Goal: Information Seeking & Learning: Learn about a topic

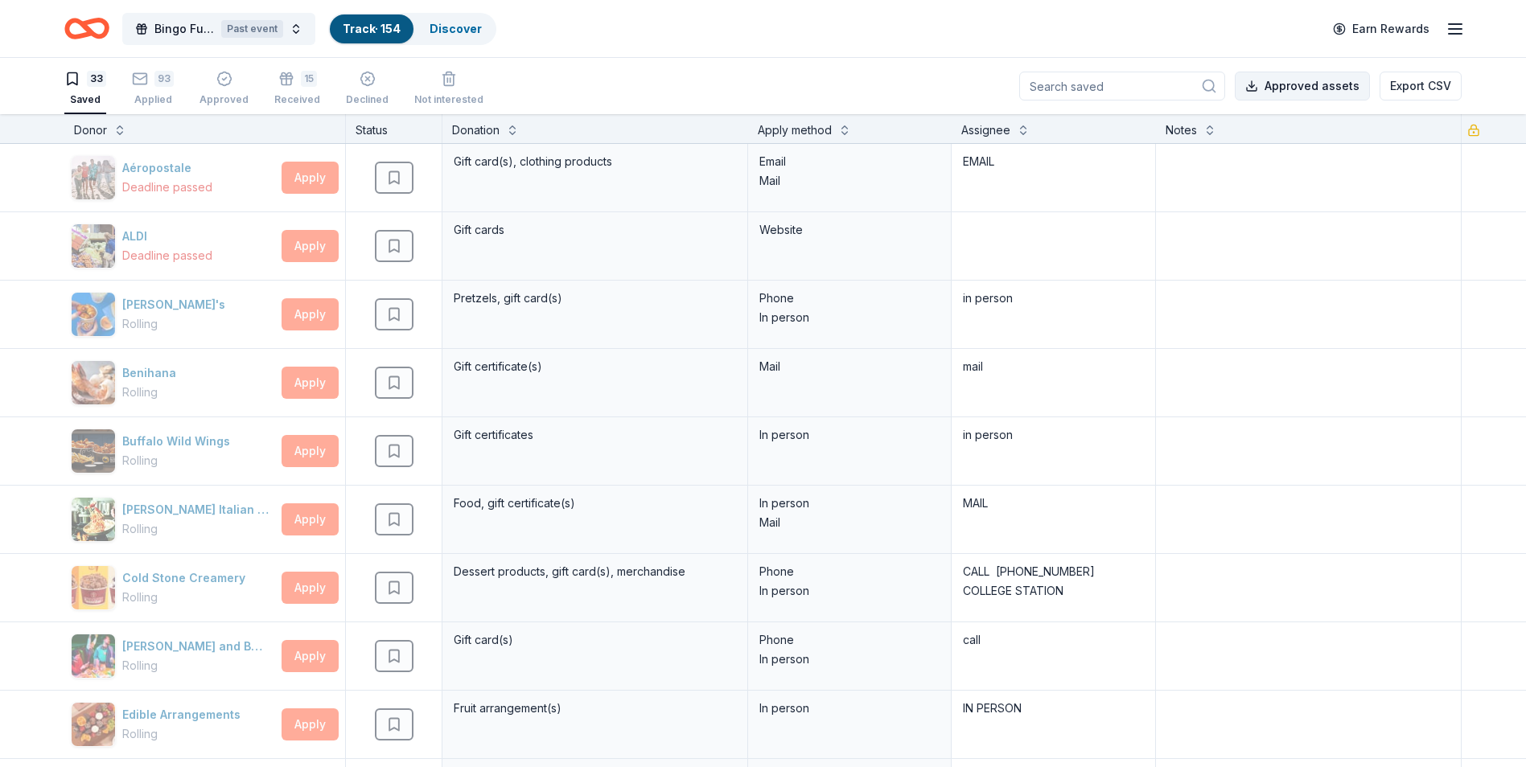
click at [1329, 88] on button "Approved assets" at bounding box center [1302, 86] width 135 height 29
click at [212, 26] on span "Bingo Fundraiser" at bounding box center [184, 28] width 60 height 19
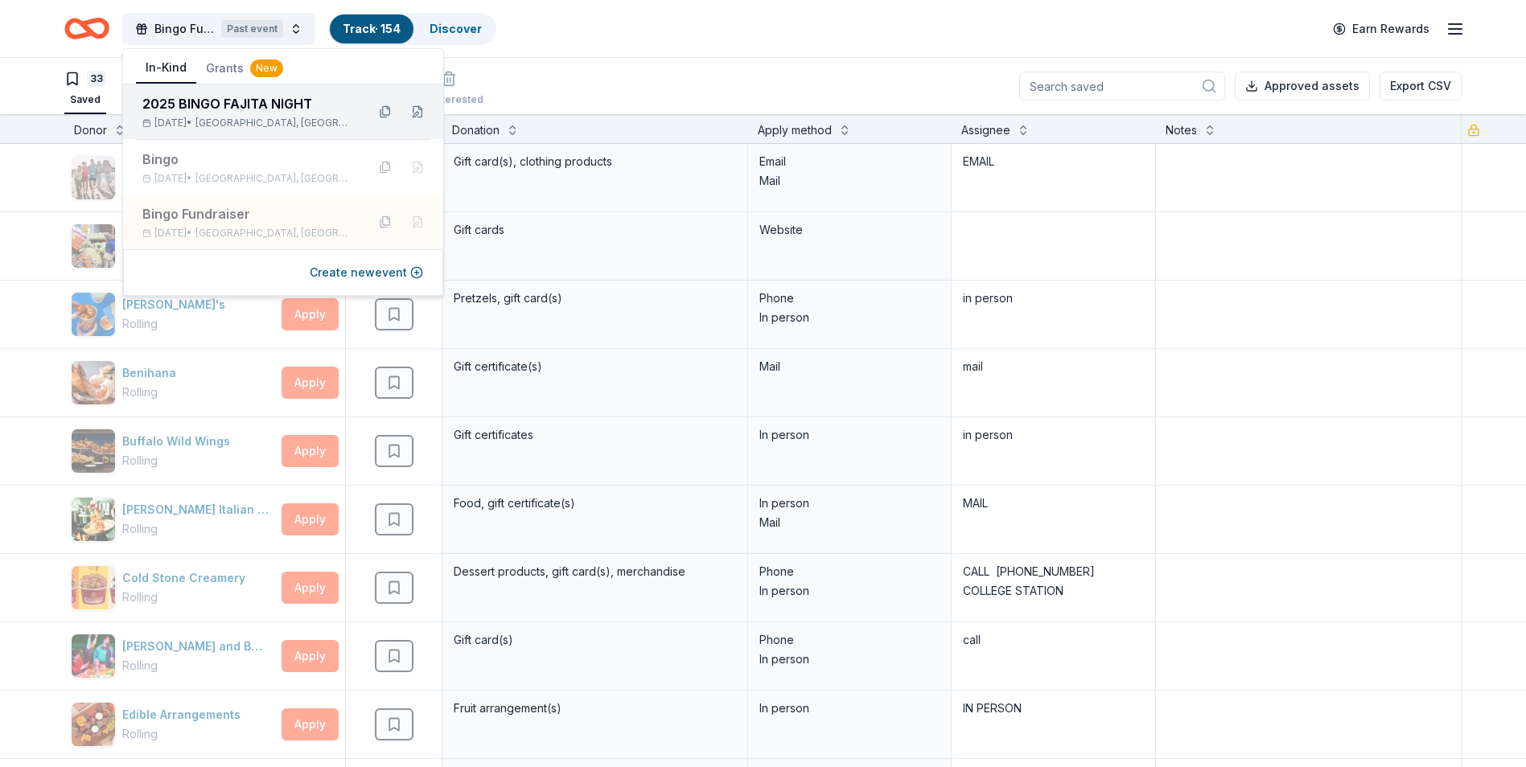
click at [227, 90] on div "2025 BINGO FAJITA NIGHT Sep 27, 2025 • Mexia, TX" at bounding box center [283, 111] width 320 height 55
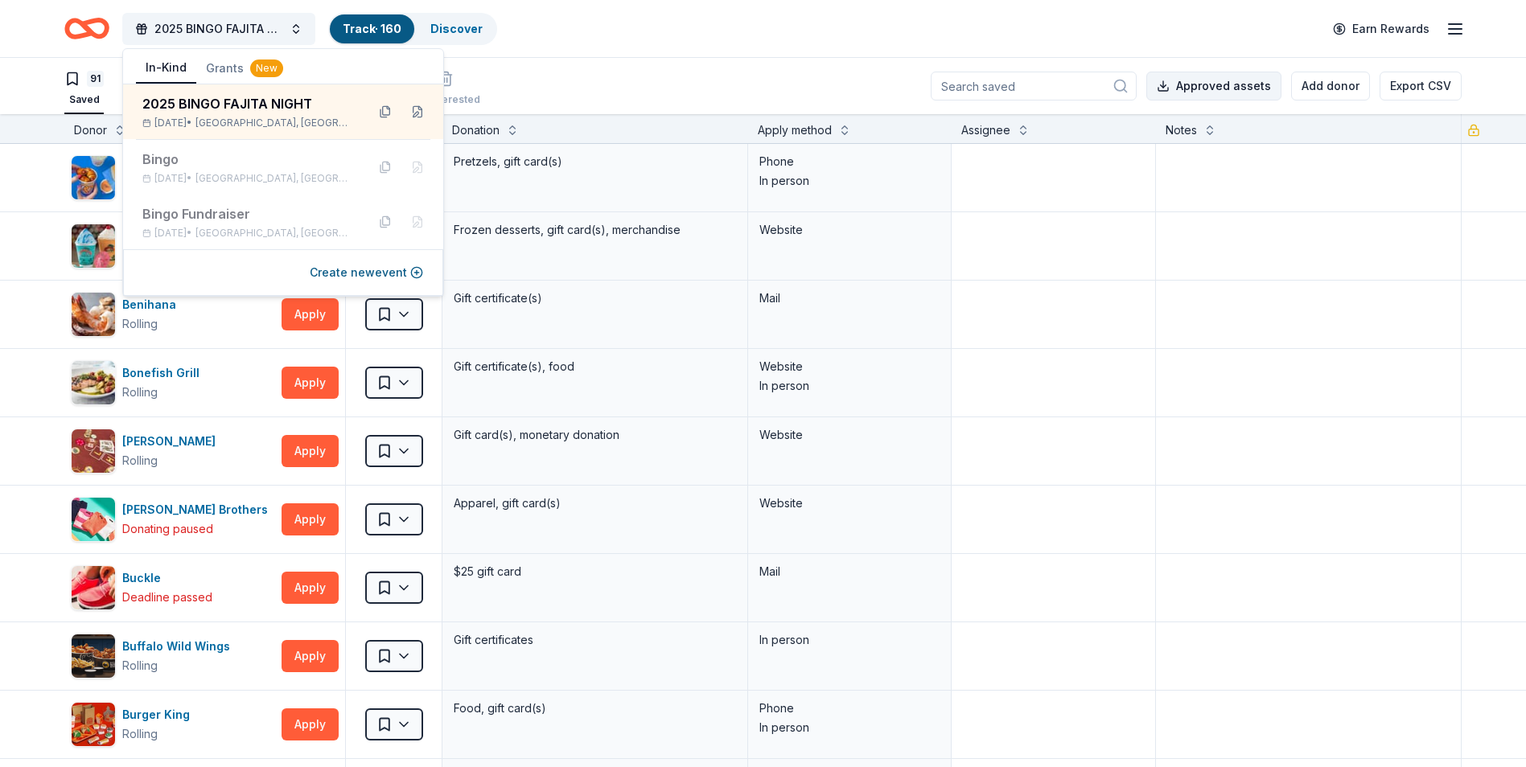
click at [1220, 87] on button "Approved assets" at bounding box center [1213, 86] width 135 height 29
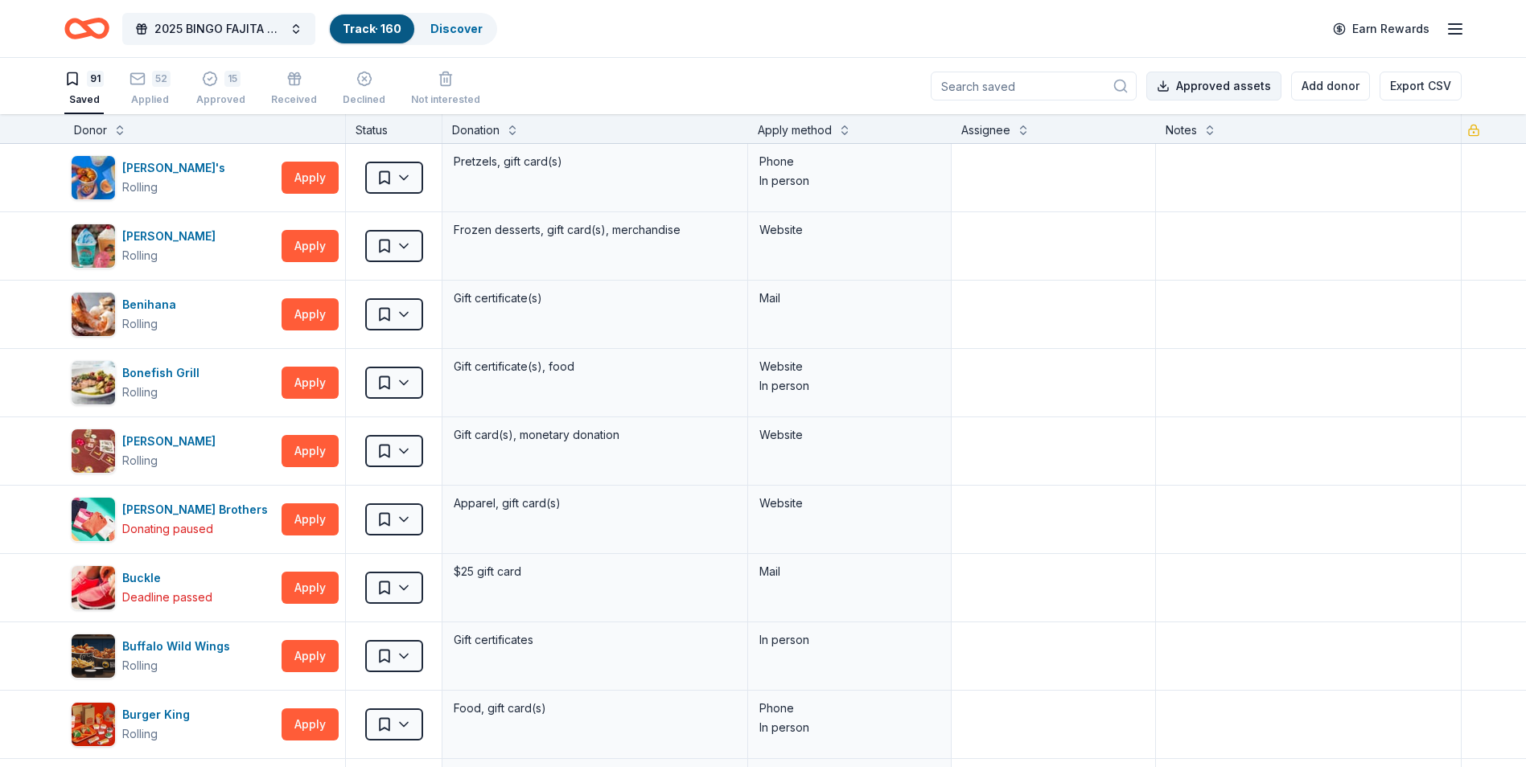
click at [1166, 85] on button "Approved assets" at bounding box center [1213, 86] width 135 height 29
click at [1446, 25] on icon "button" at bounding box center [1455, 28] width 19 height 19
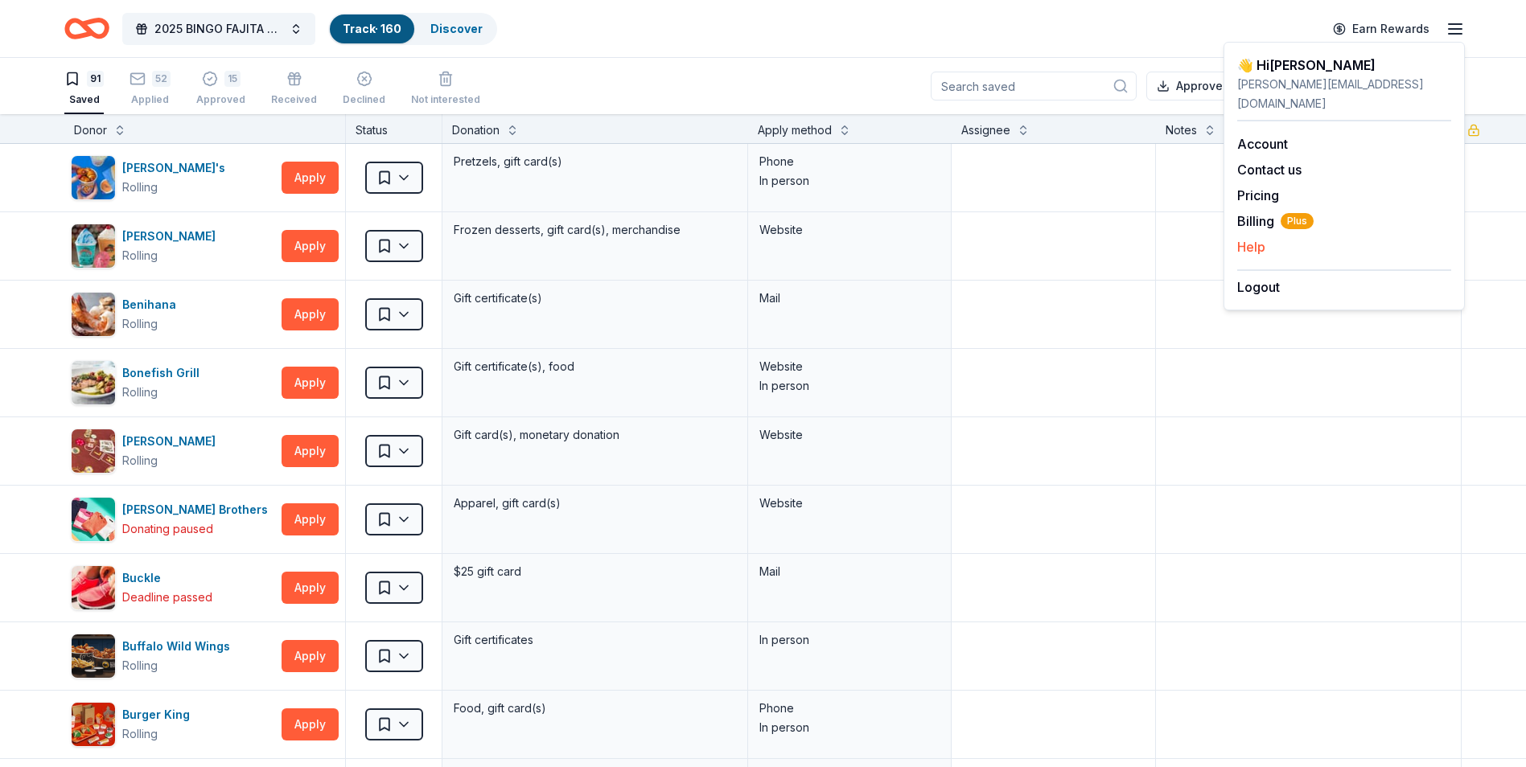
click at [1249, 237] on button "Help" at bounding box center [1251, 246] width 28 height 19
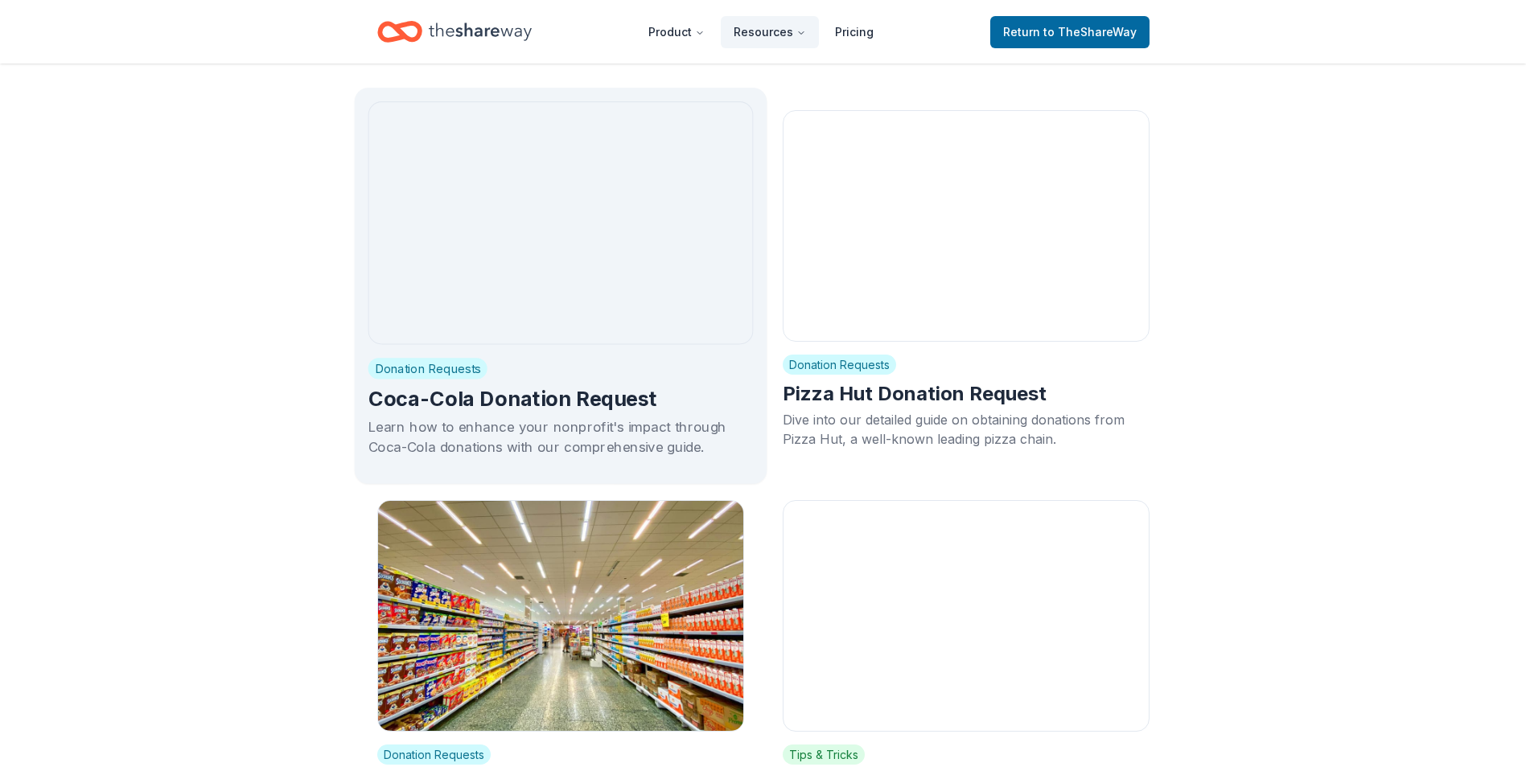
scroll to position [11020, 0]
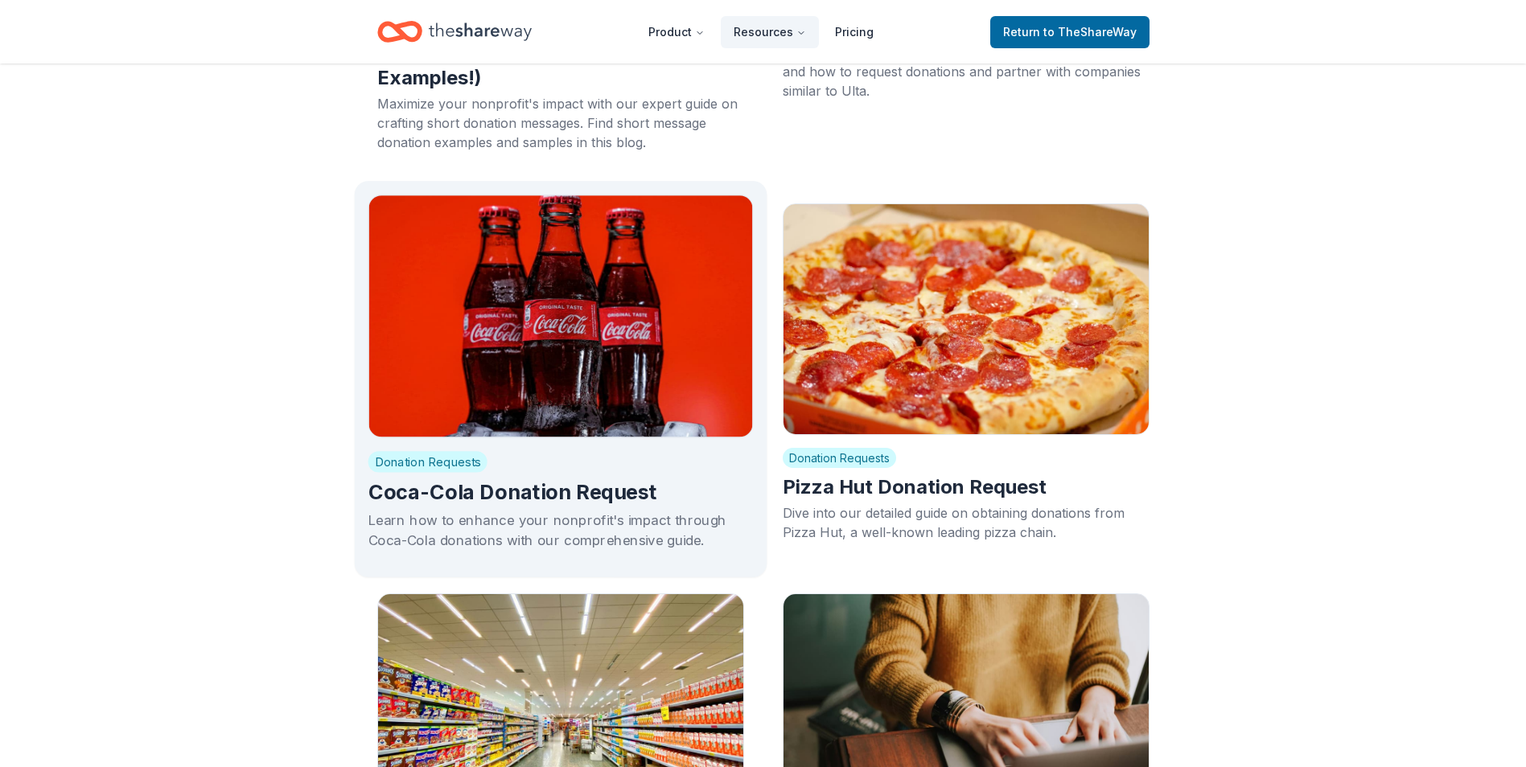
click at [551, 289] on img at bounding box center [560, 316] width 385 height 243
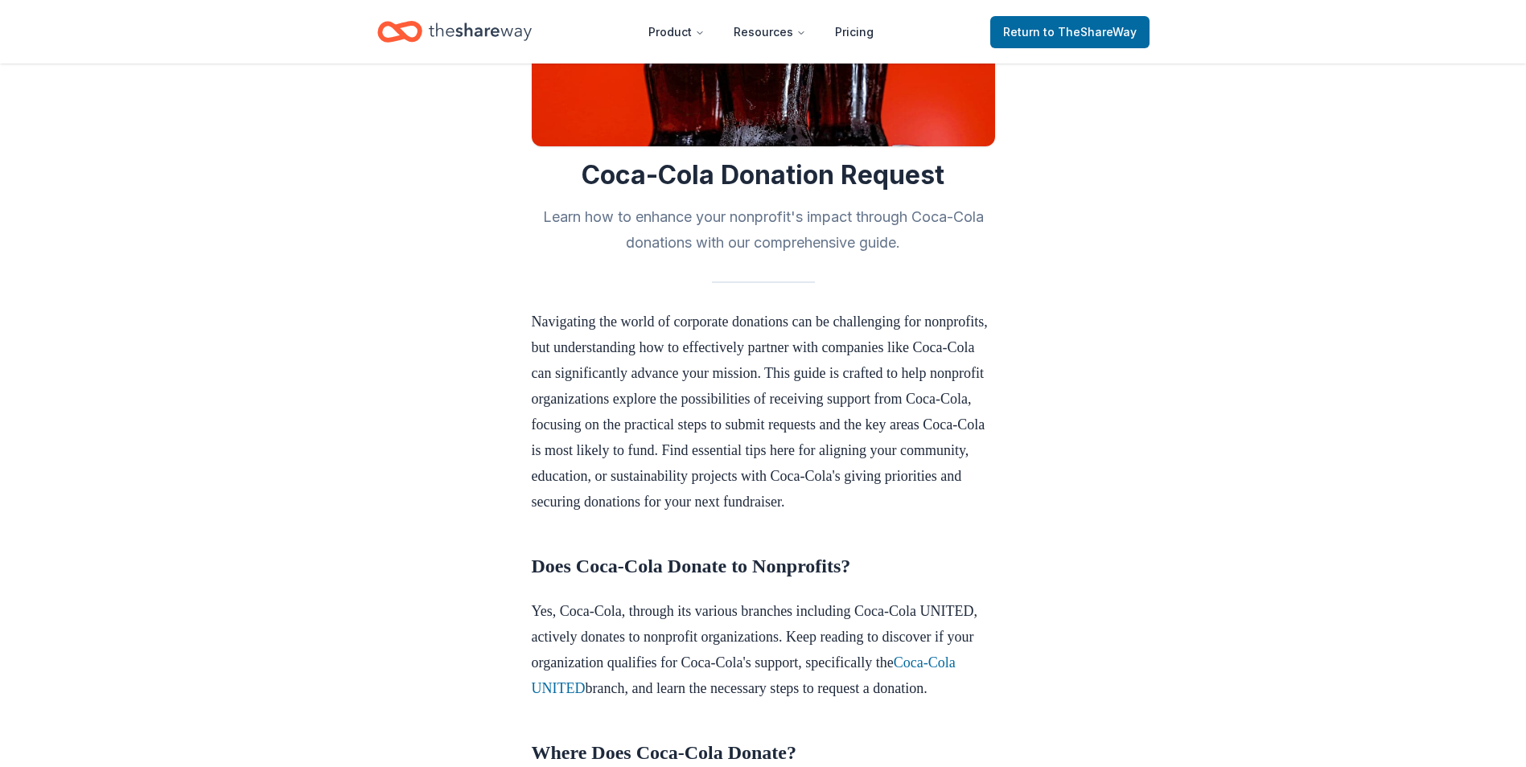
scroll to position [241, 0]
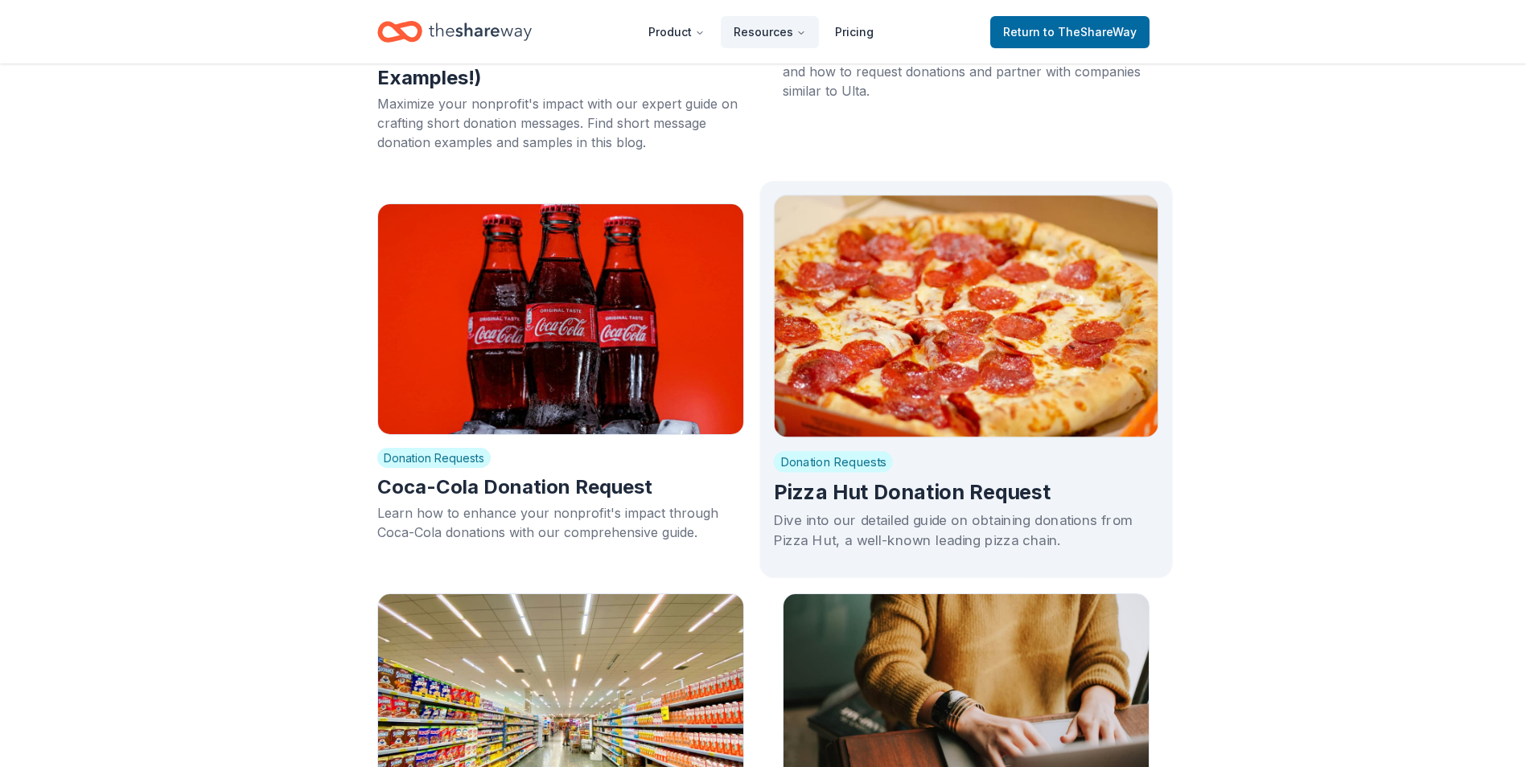
scroll to position [11101, 0]
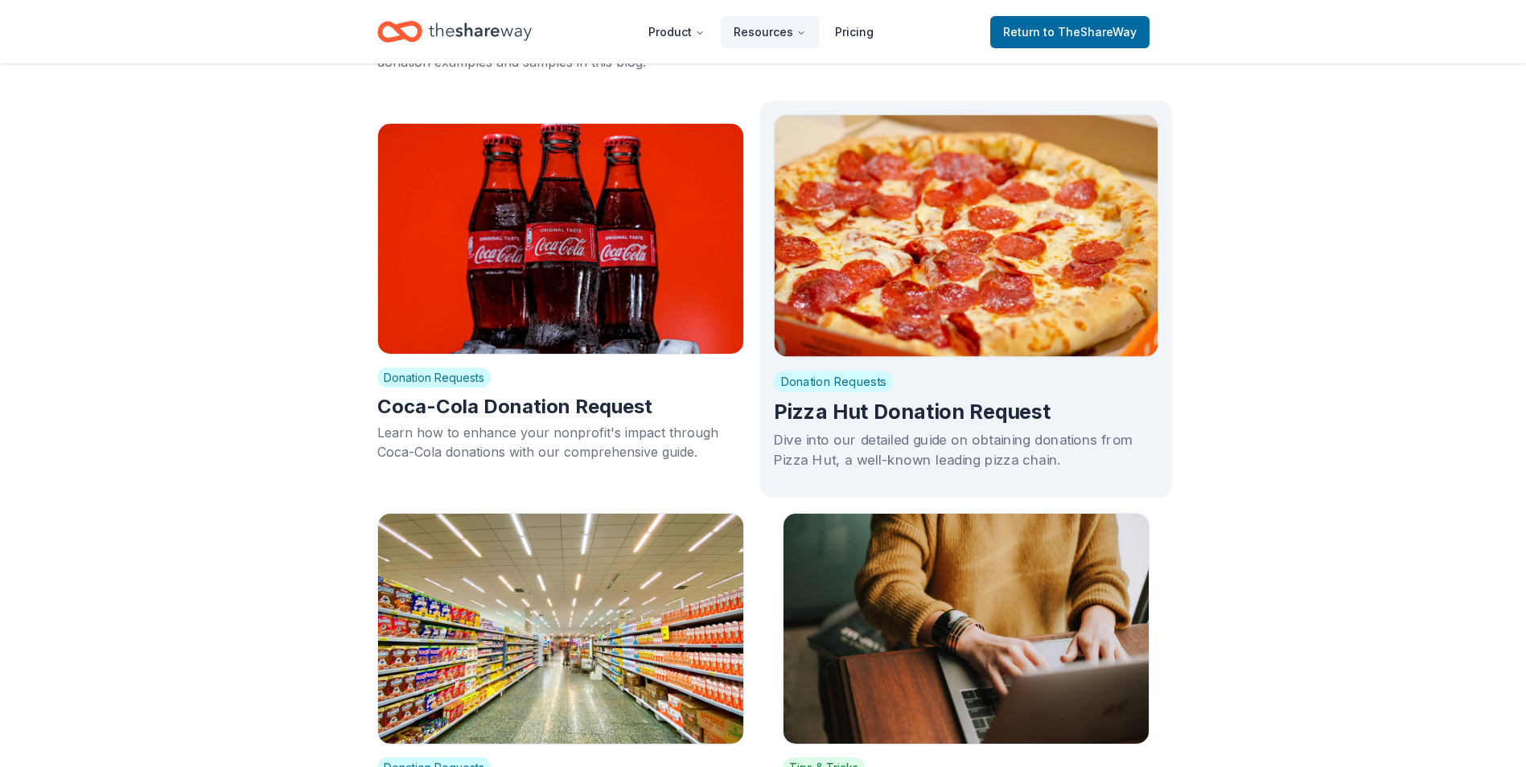
click at [942, 228] on img at bounding box center [965, 235] width 385 height 243
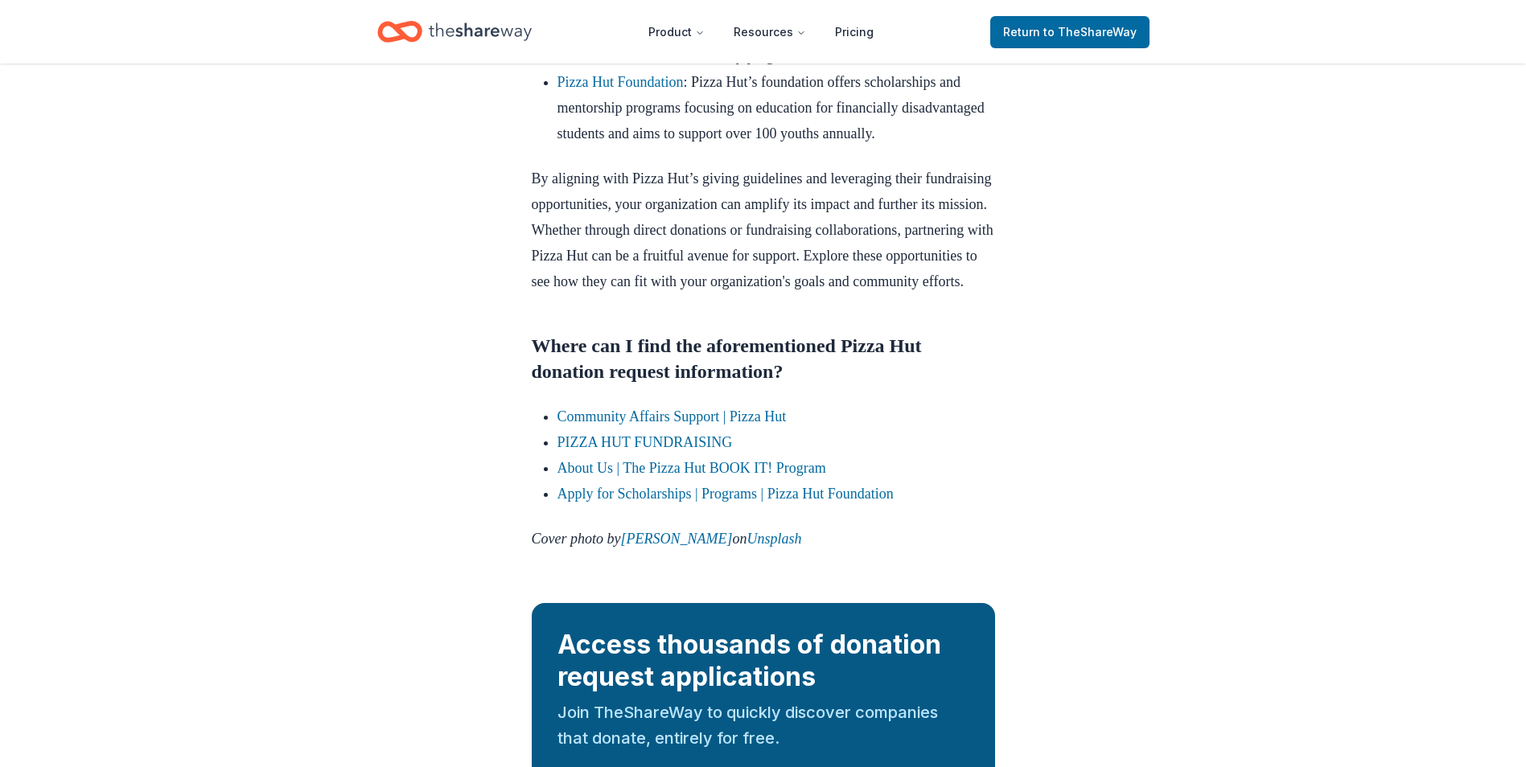
scroll to position [1910, 0]
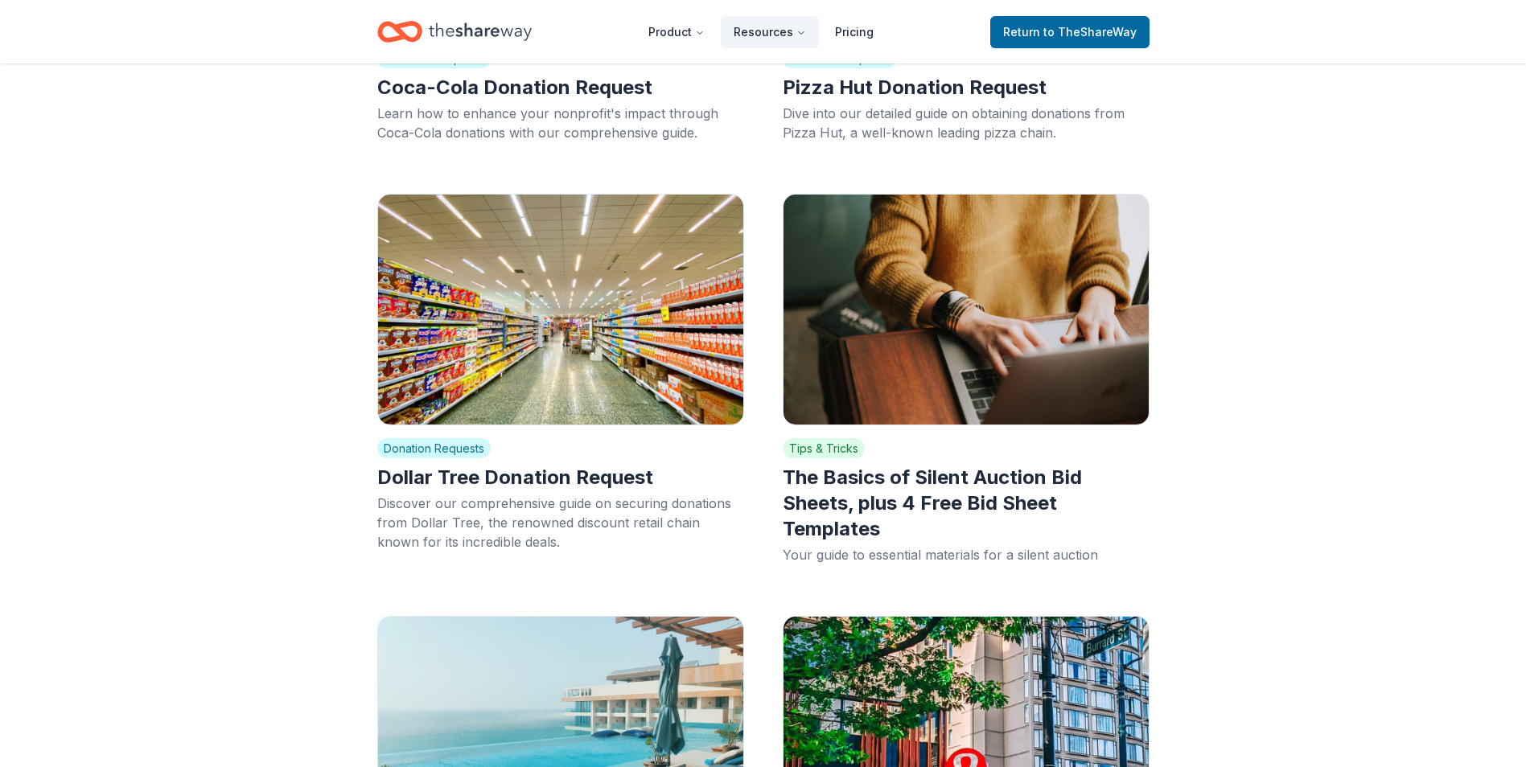
scroll to position [11422, 0]
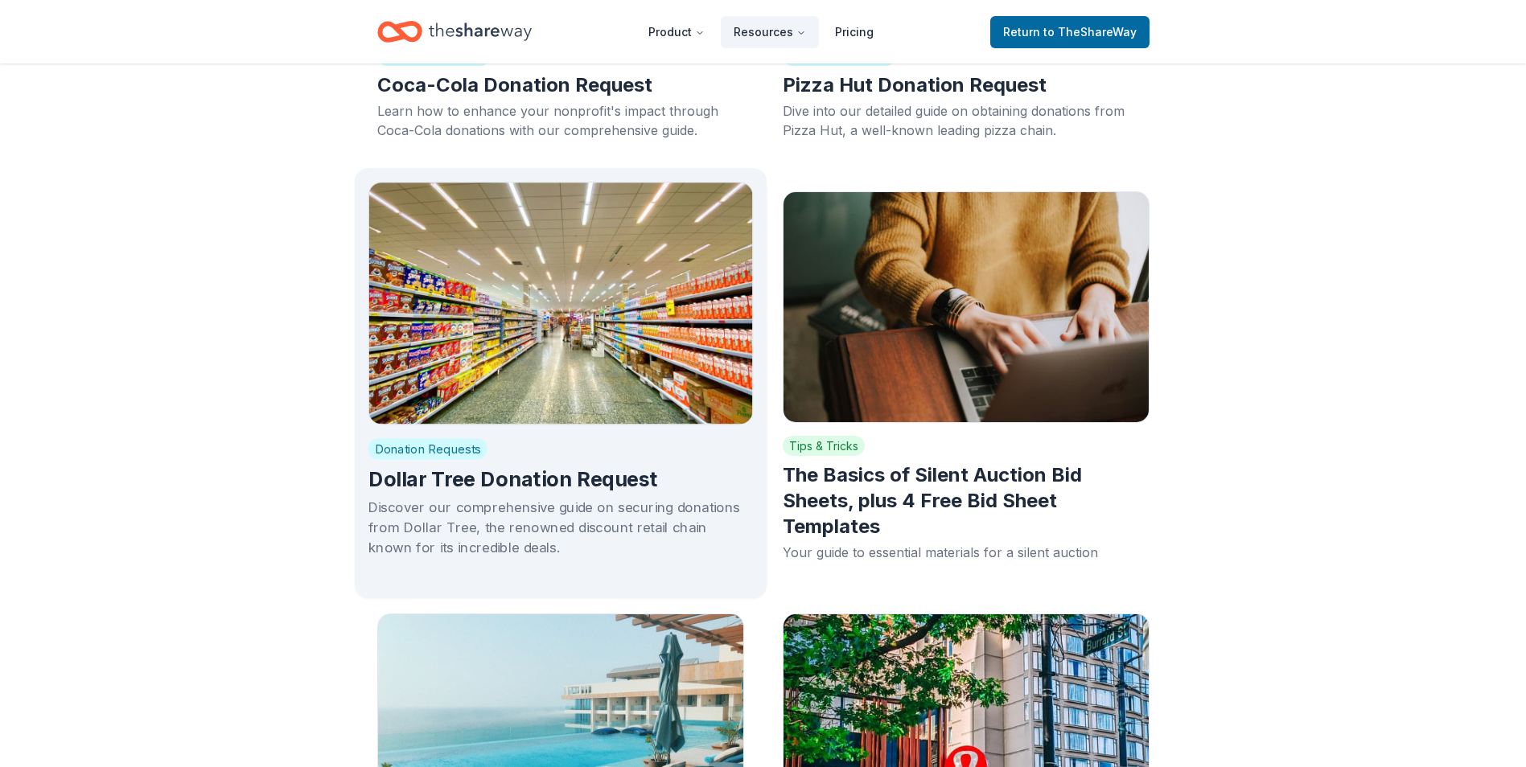
click at [553, 497] on div "Discover our comprehensive guide on securing donations from Dollar Tree, the re…" at bounding box center [560, 527] width 385 height 61
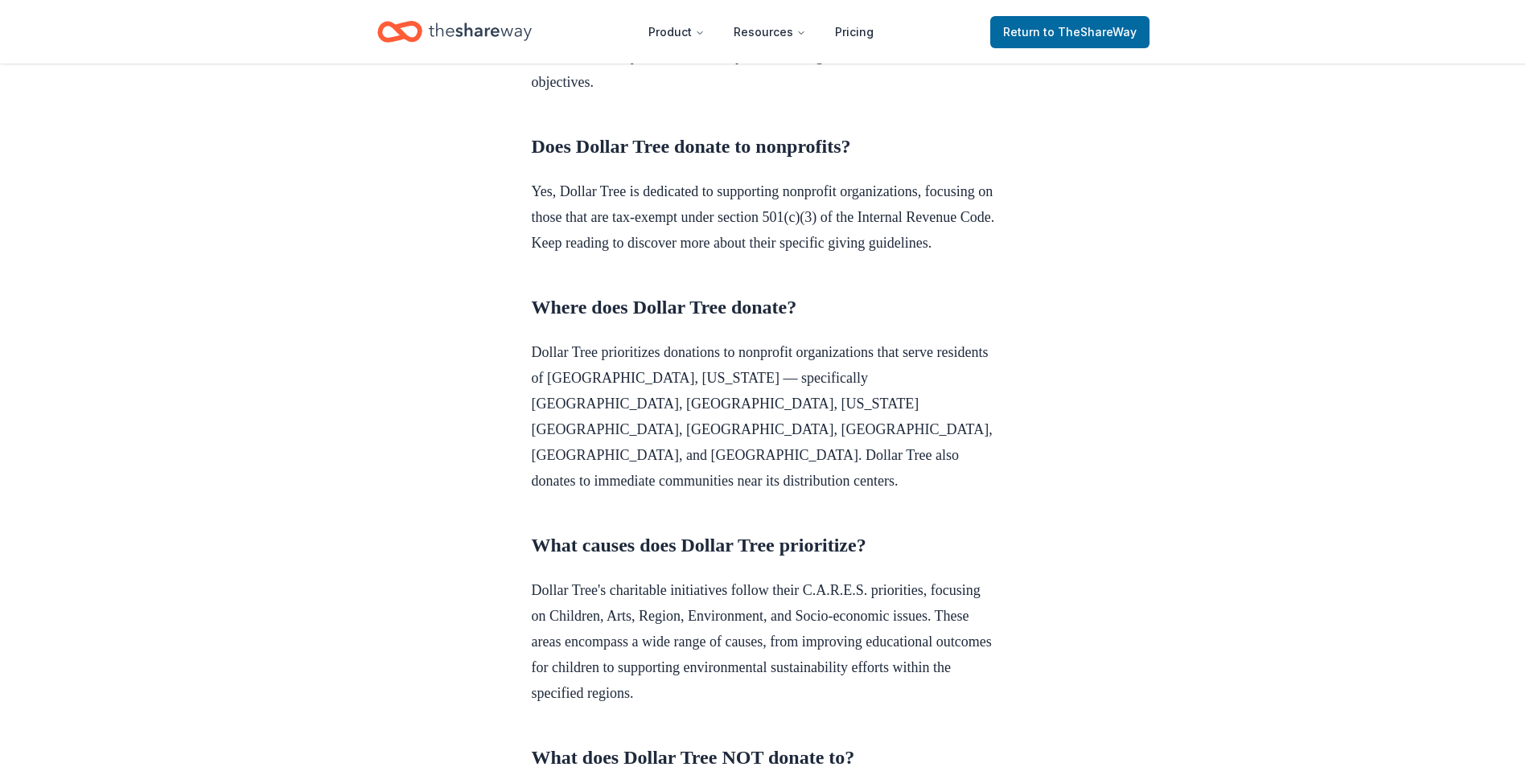
scroll to position [724, 0]
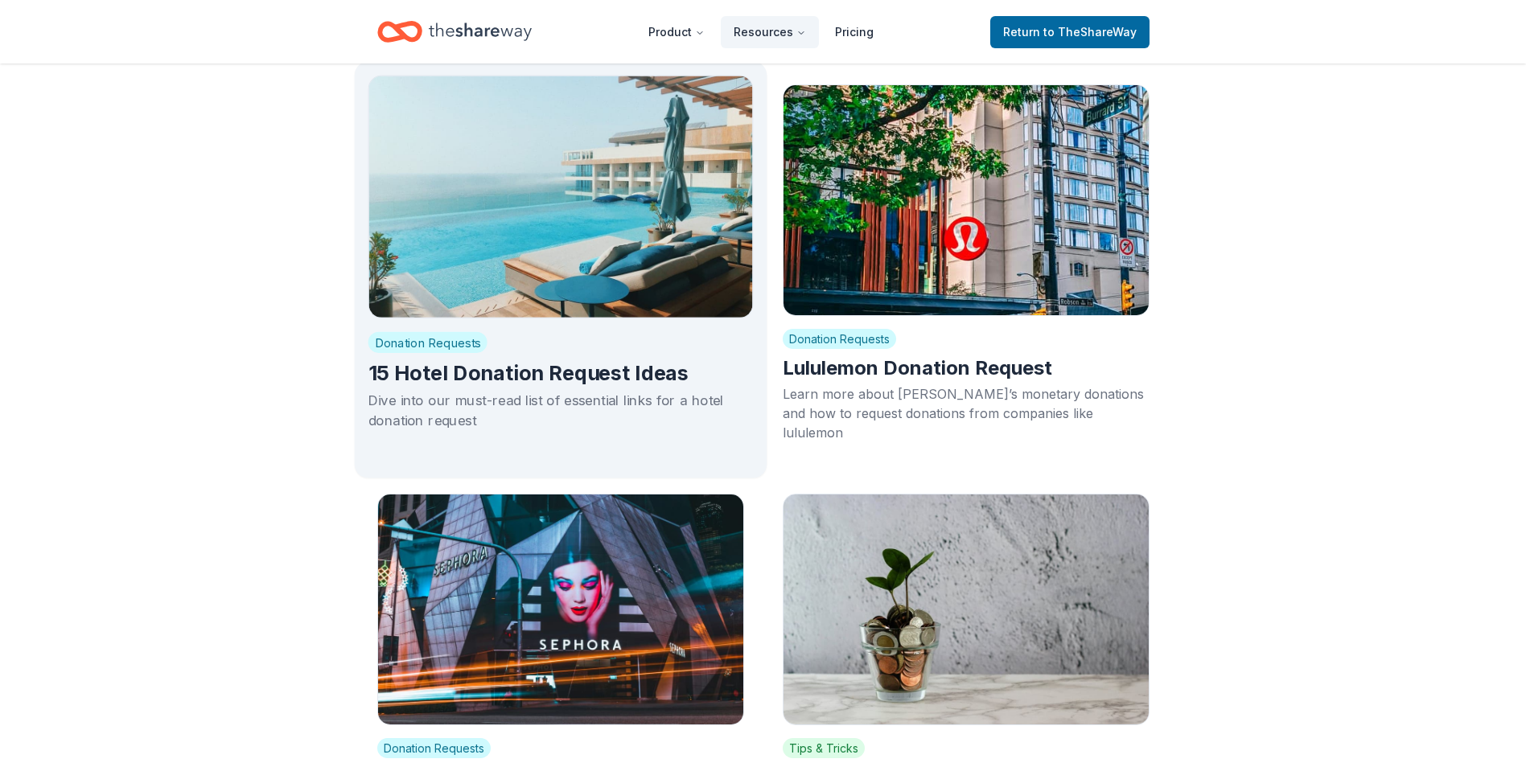
scroll to position [11986, 0]
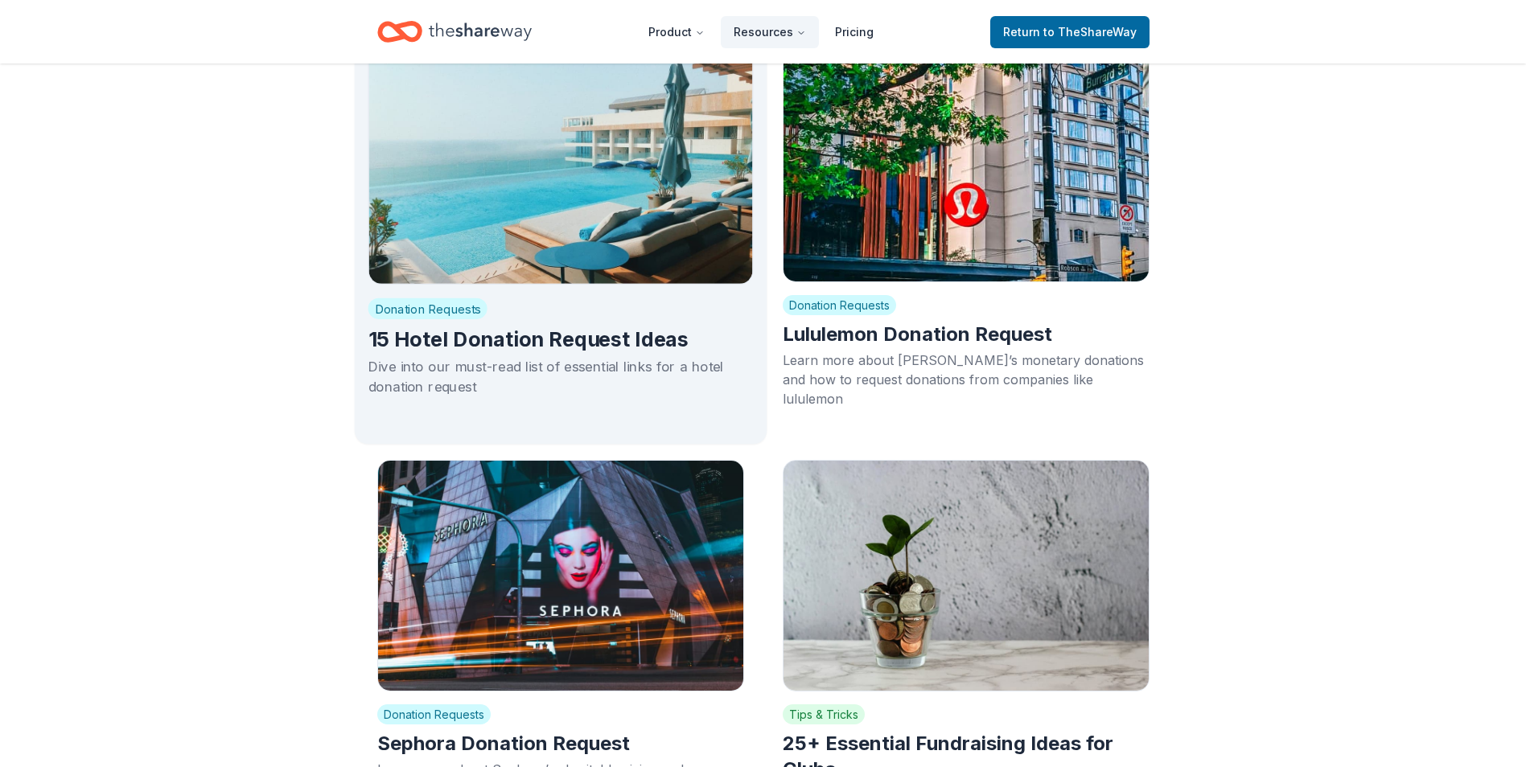
click at [599, 326] on h2 "15 Hotel Donation Request Ideas" at bounding box center [560, 339] width 385 height 27
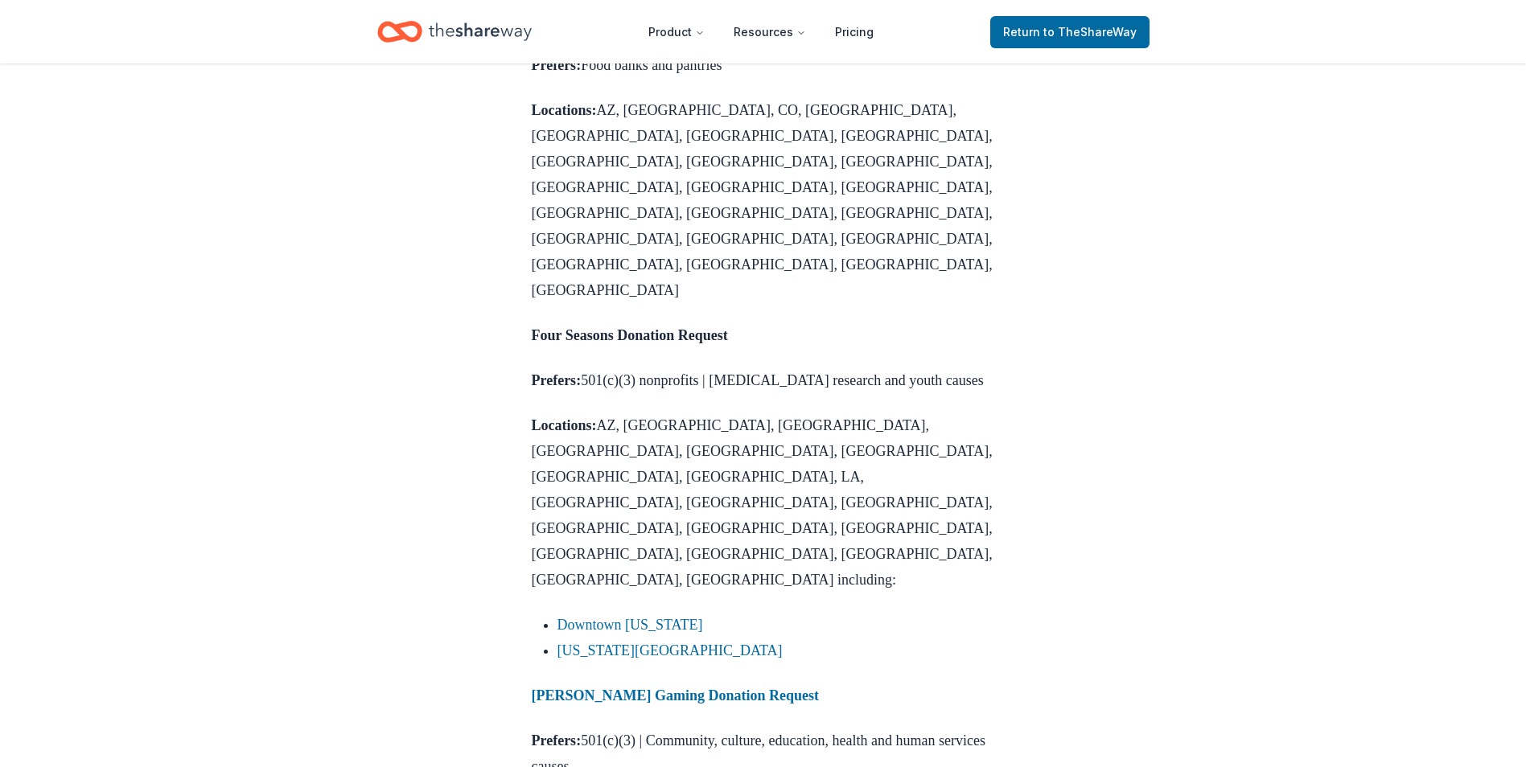
scroll to position [2172, 0]
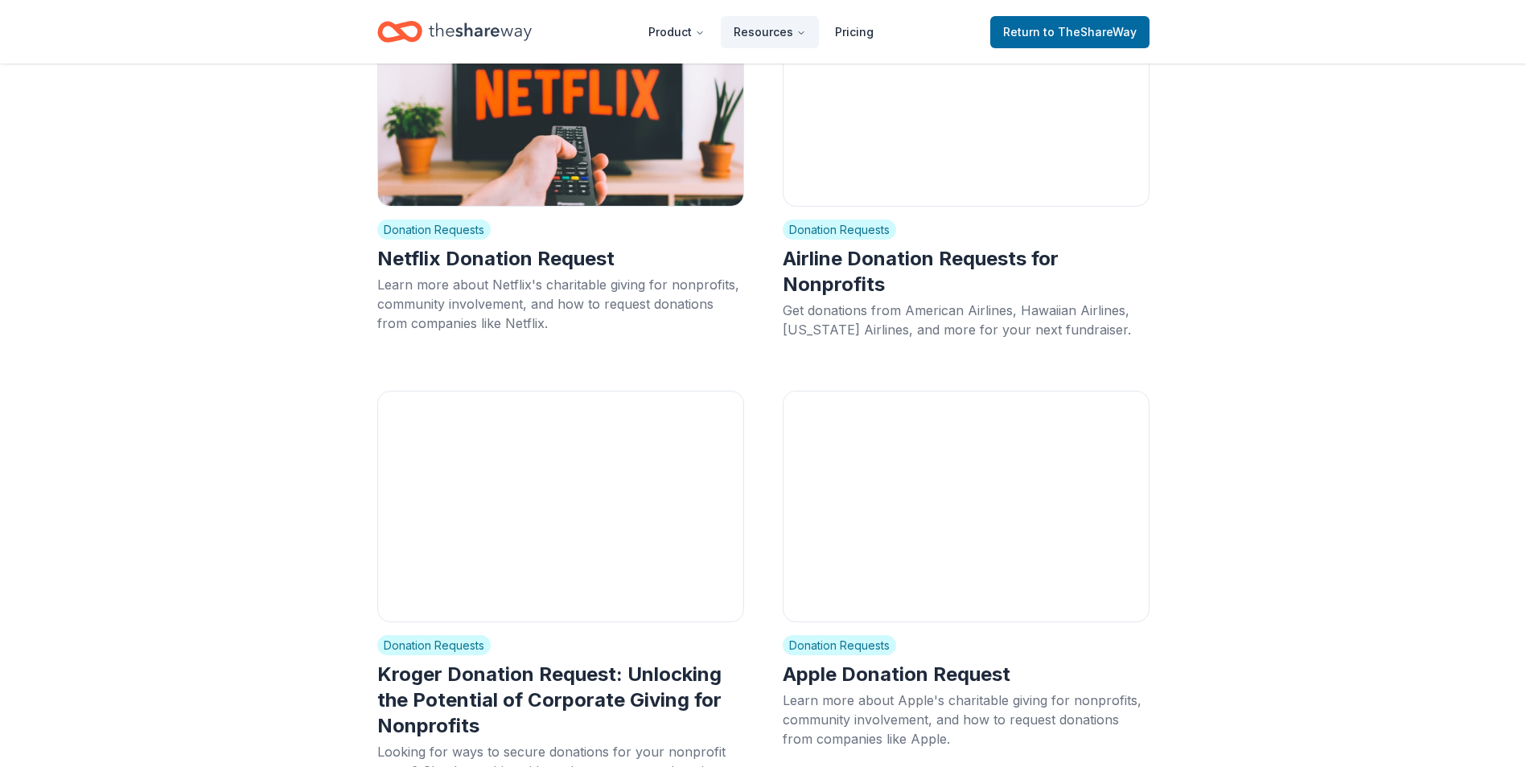
scroll to position [16329, 0]
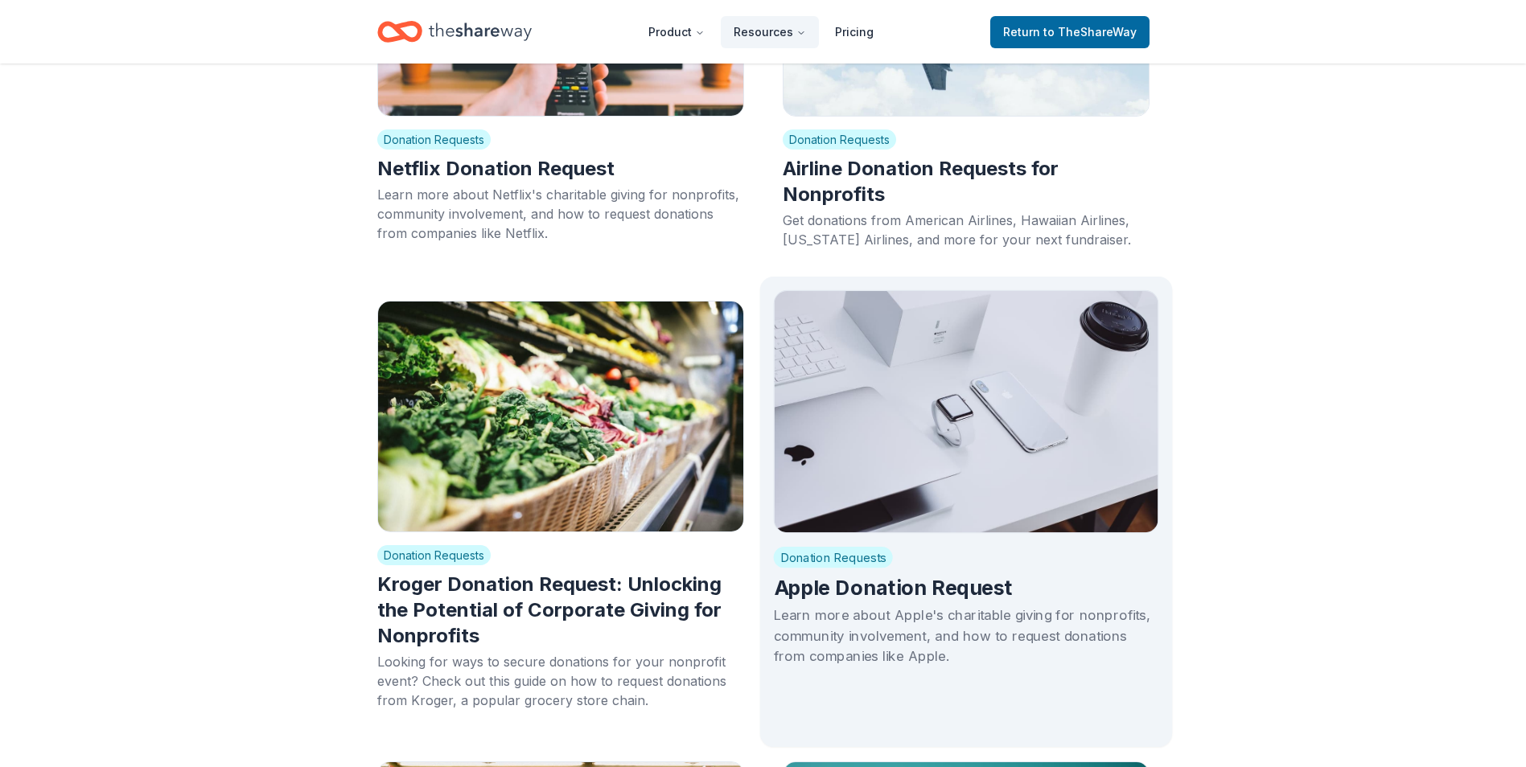
click at [907, 575] on h2 "Apple Donation Request" at bounding box center [965, 588] width 385 height 27
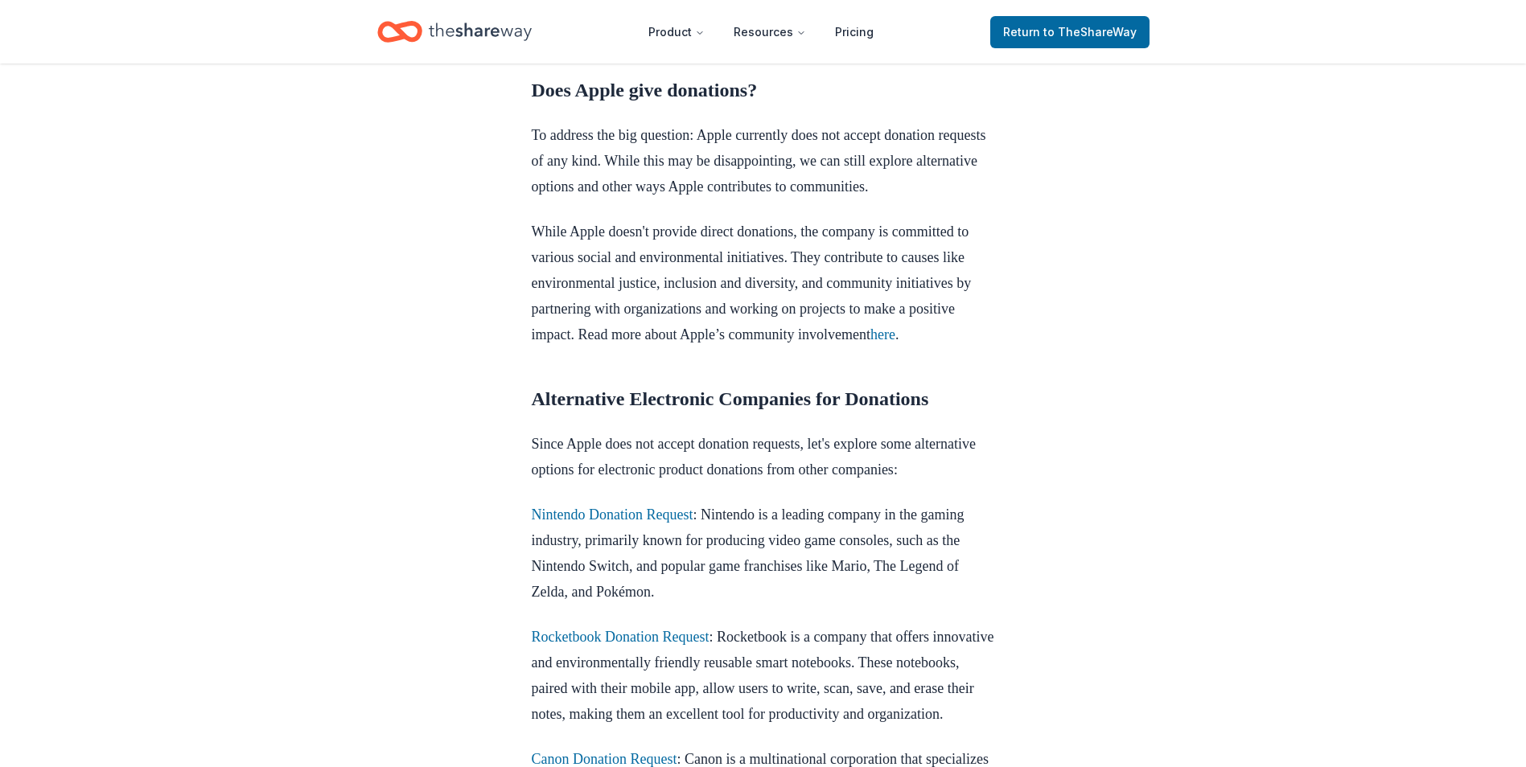
scroll to position [724, 0]
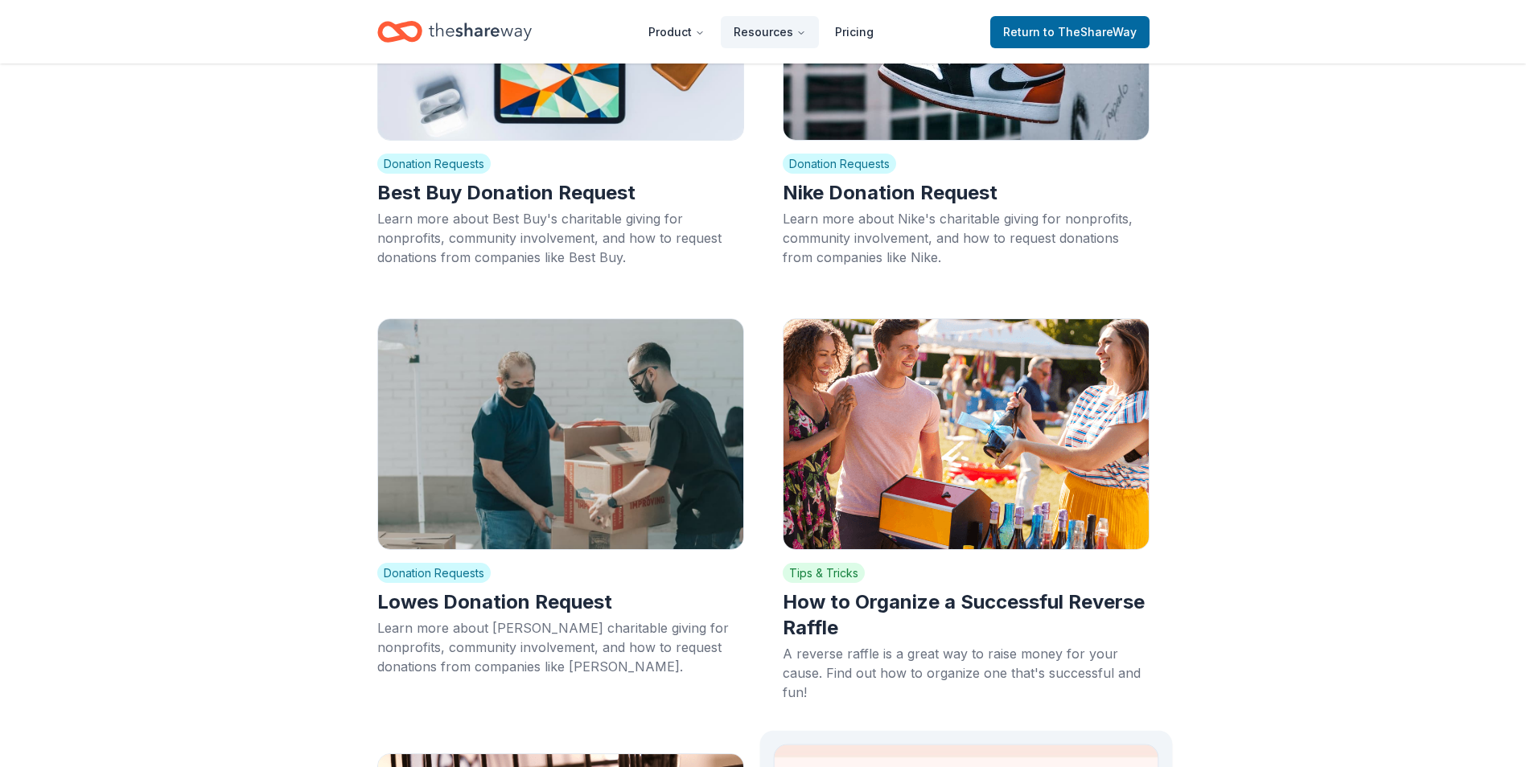
scroll to position [17697, 0]
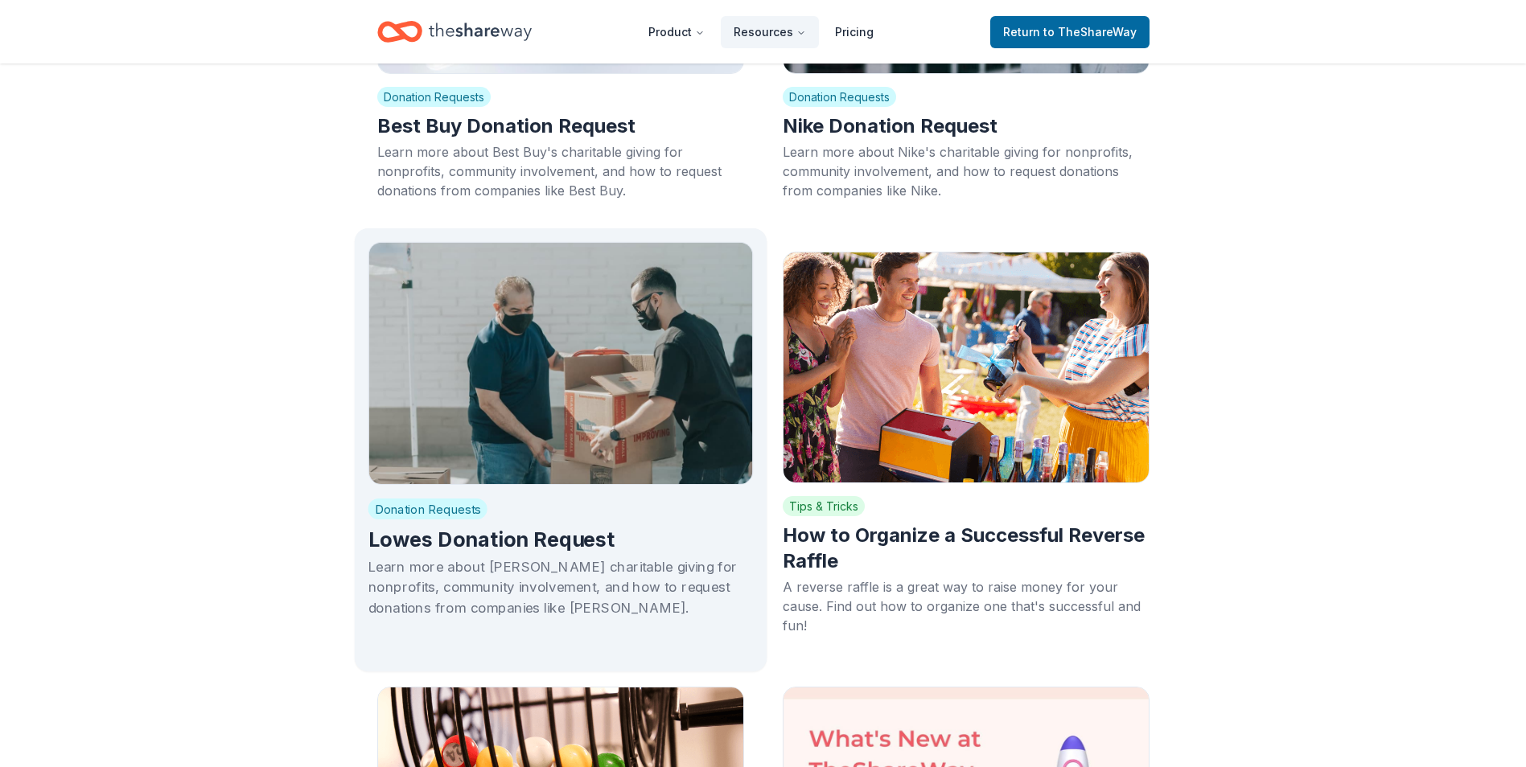
click at [479, 557] on div "Learn more about [PERSON_NAME] charitable giving for nonprofits, community invo…" at bounding box center [560, 587] width 385 height 61
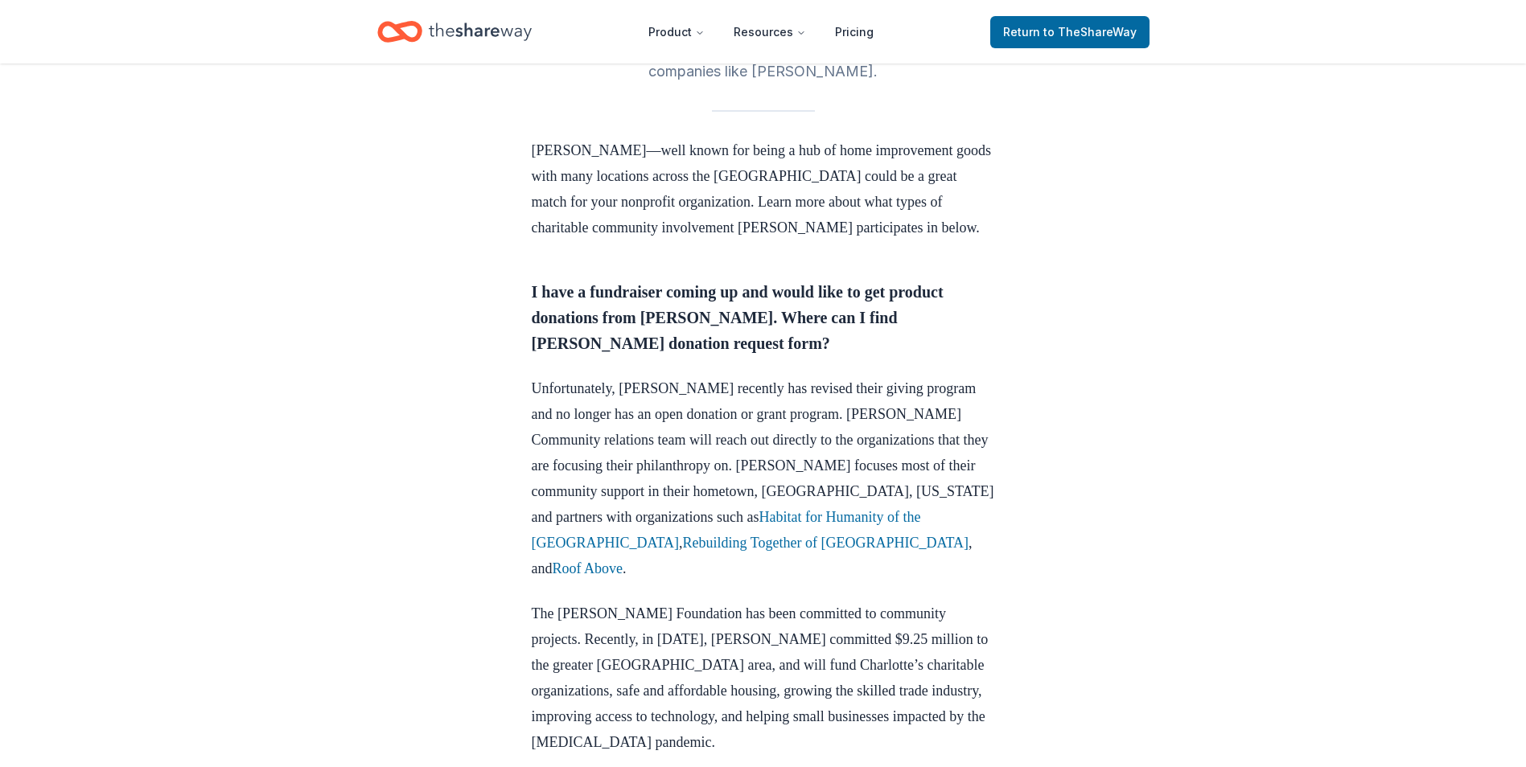
scroll to position [483, 0]
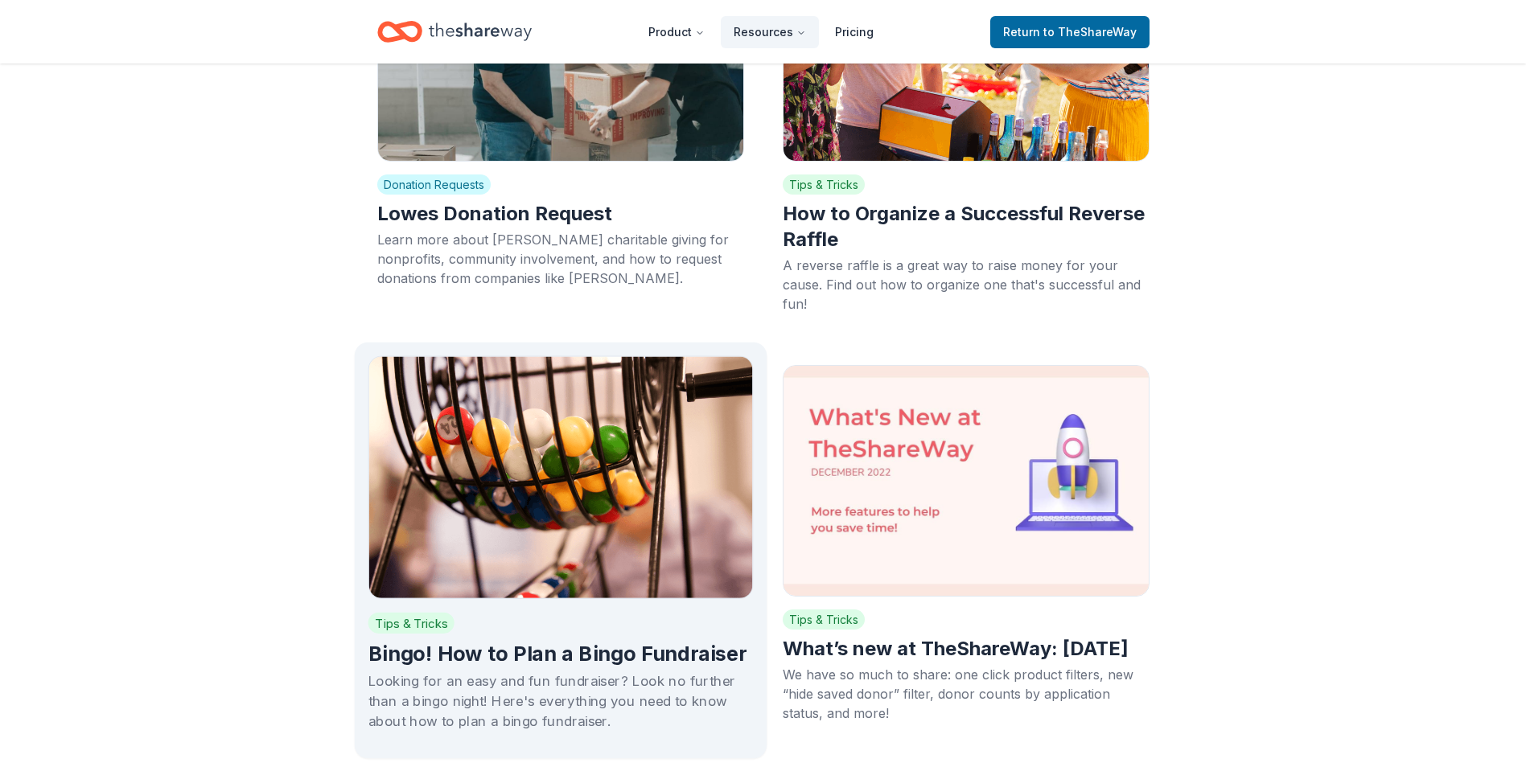
scroll to position [18099, 0]
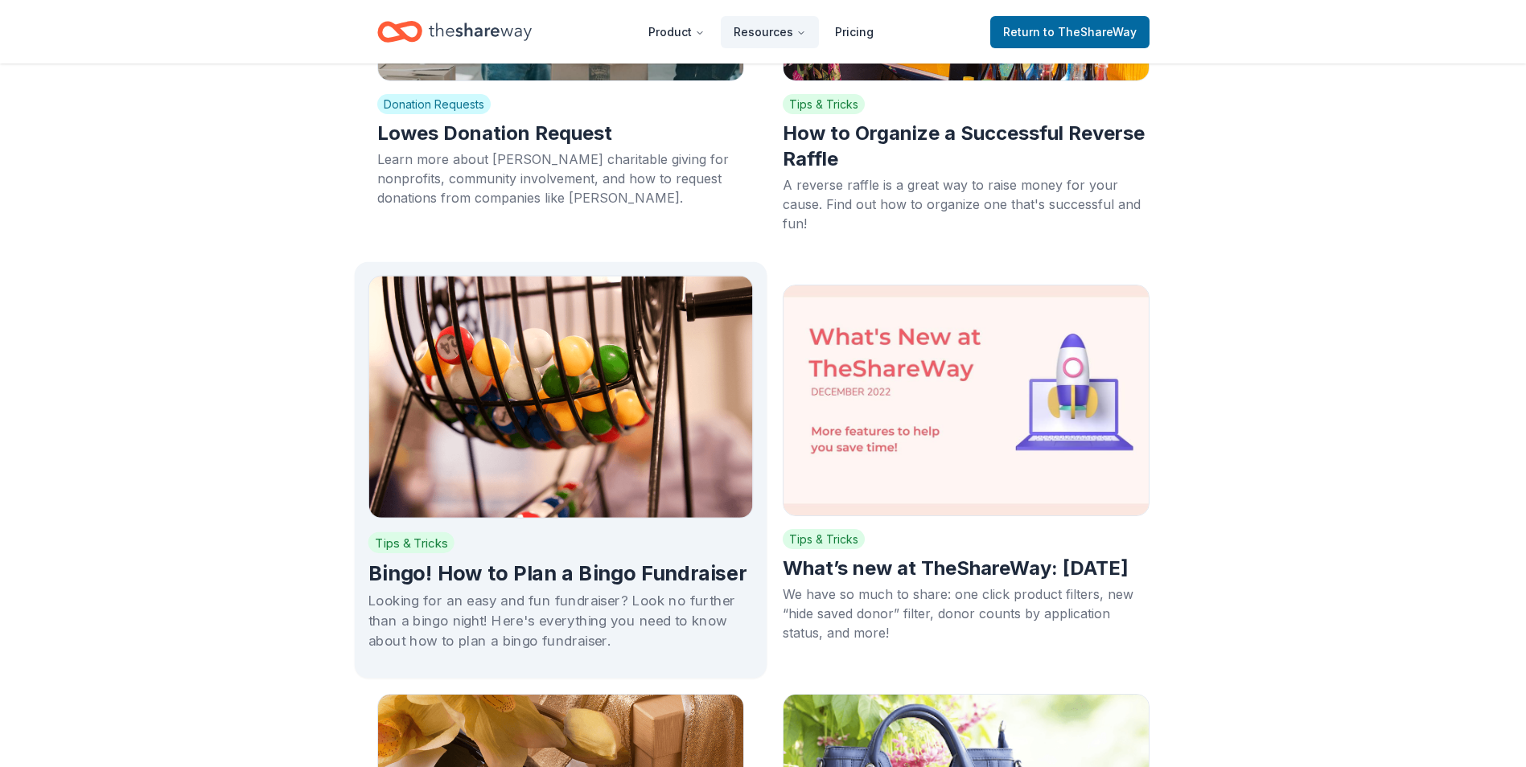
click at [549, 590] on div "Looking for an easy and fun fundraiser? Look no further than a bingo night! Her…" at bounding box center [560, 620] width 385 height 61
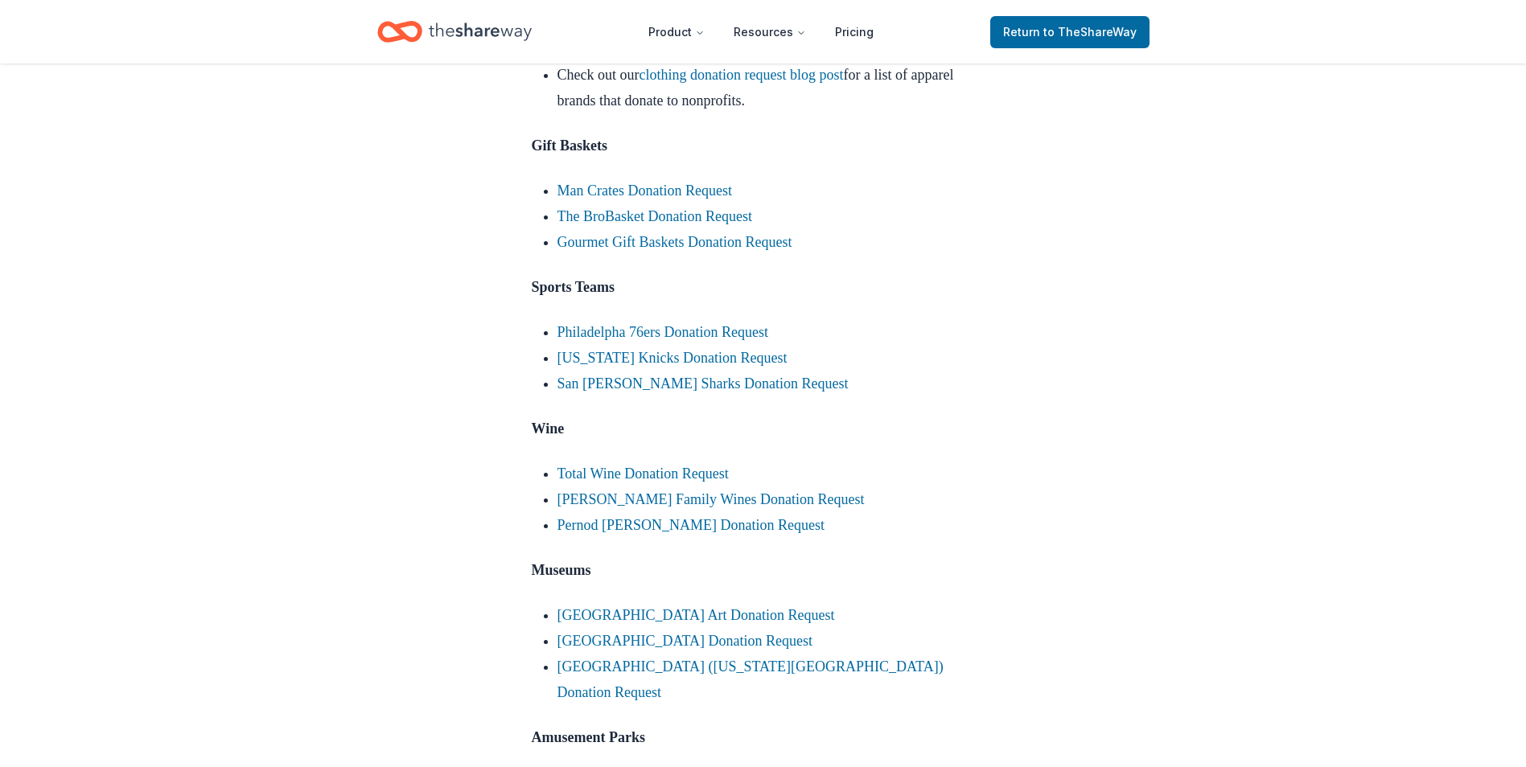
scroll to position [2896, 0]
